Goal: Obtain resource: Download file/media

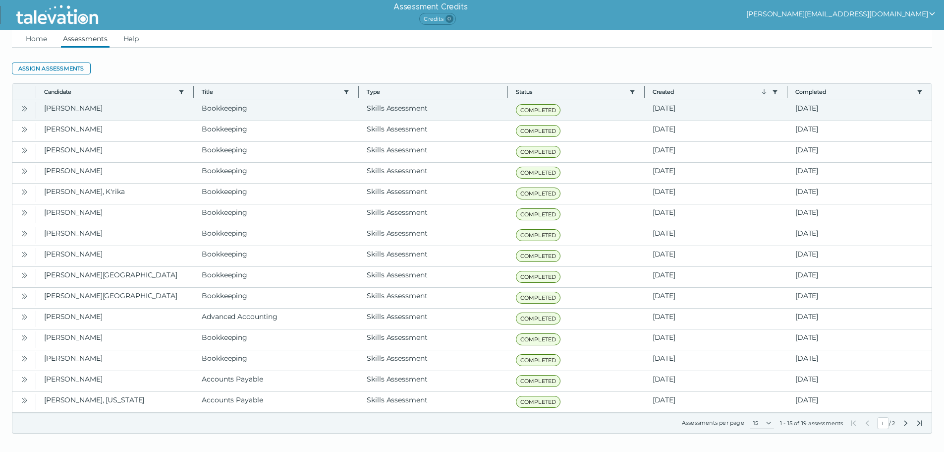
click at [23, 110] on icon "Open" at bounding box center [23, 108] width 3 height 5
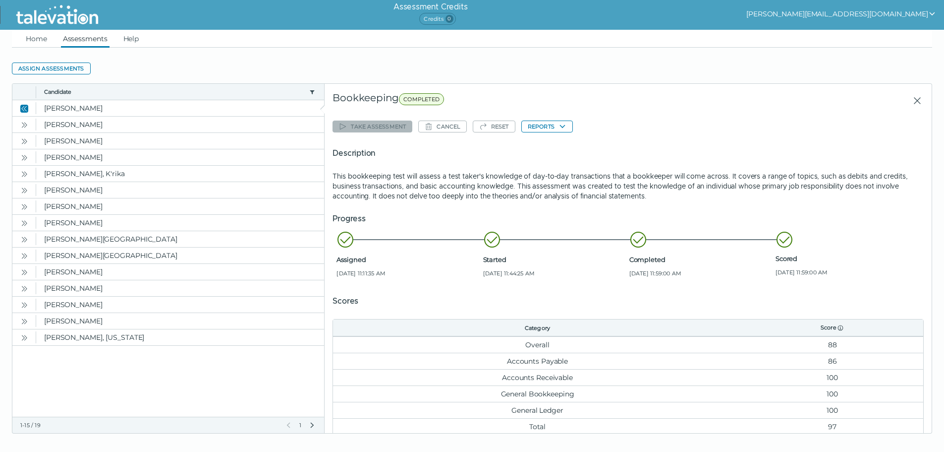
click at [561, 144] on div "Take assessment Cancel Reset Reports Description This bookkeeping test will ass…" at bounding box center [628, 275] width 591 height 317
click at [556, 129] on button "Reports" at bounding box center [547, 126] width 52 height 12
click at [547, 145] on button "Bookkeeping" at bounding box center [551, 146] width 59 height 12
click at [842, 13] on button "[PERSON_NAME][EMAIL_ADDRESS][DOMAIN_NAME]" at bounding box center [842, 14] width 190 height 12
click at [876, 39] on clr-dropdown-menu "Sign out" at bounding box center [846, 33] width 59 height 25
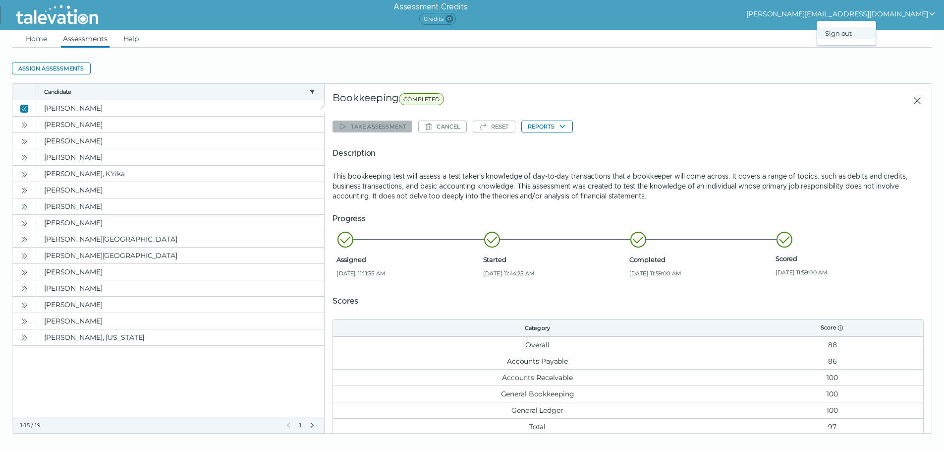
click at [876, 31] on div "Sign out" at bounding box center [846, 33] width 58 height 12
